Goal: Task Accomplishment & Management: Manage account settings

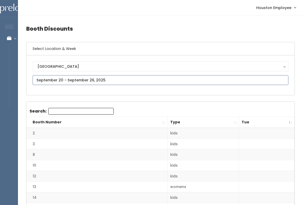
click at [132, 77] on input "text" at bounding box center [161, 80] width 256 height 10
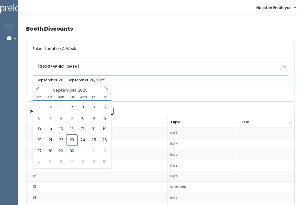
click at [106, 87] on icon at bounding box center [107, 90] width 6 height 6
type input "[DATE] to [DATE]"
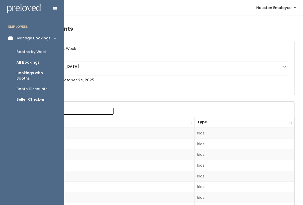
click at [37, 51] on div "Booths by Week" at bounding box center [31, 51] width 30 height 5
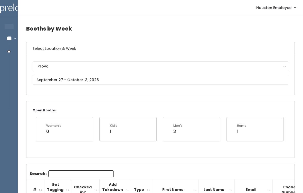
click at [117, 65] on div "Provo" at bounding box center [161, 67] width 246 height 6
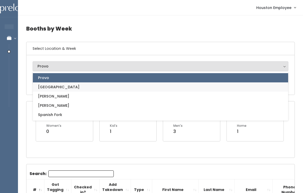
click at [50, 88] on span "[GEOGRAPHIC_DATA]" at bounding box center [59, 87] width 42 height 6
select select "5"
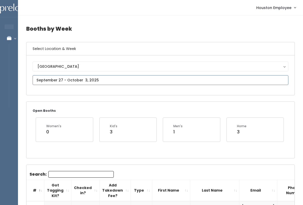
click at [116, 80] on input "text" at bounding box center [161, 80] width 256 height 10
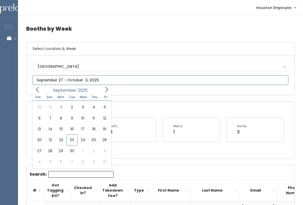
click at [107, 91] on icon at bounding box center [107, 90] width 6 height 6
type input "October 18 to October 24"
